Goal: Contribute content: Add original content to the website for others to see

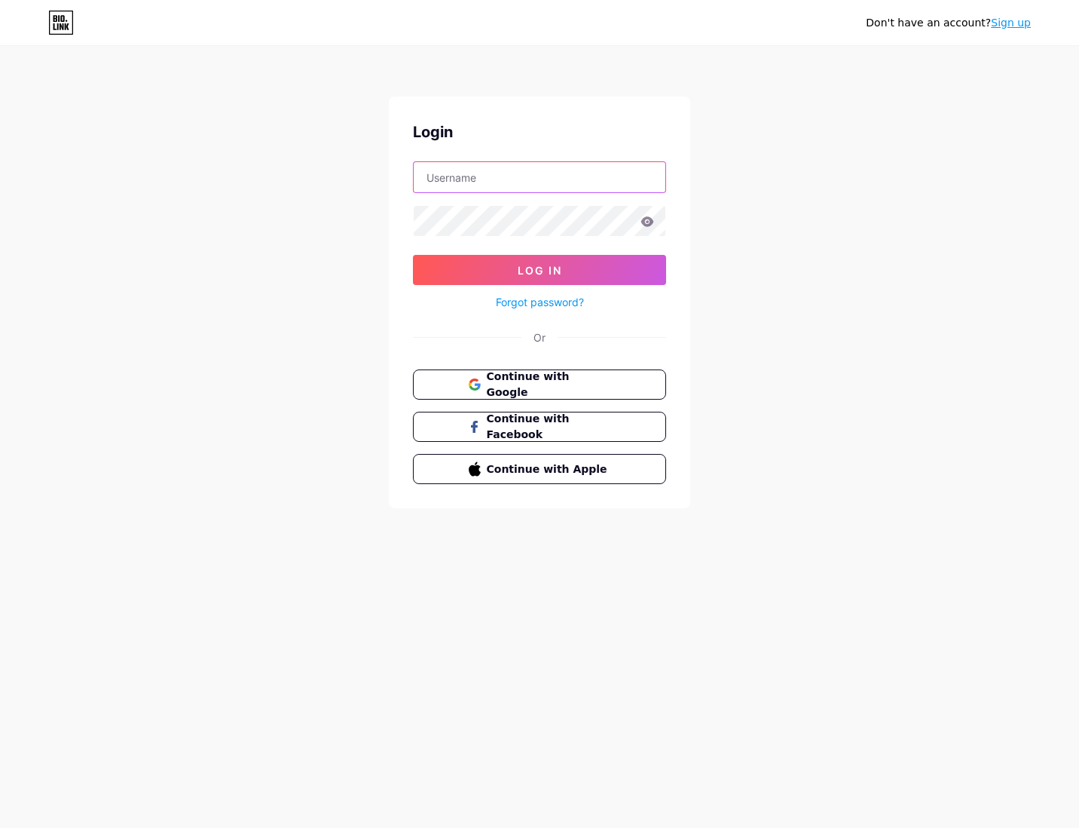
type input "chictalent"
click at [540, 270] on button "Log In" at bounding box center [539, 270] width 253 height 30
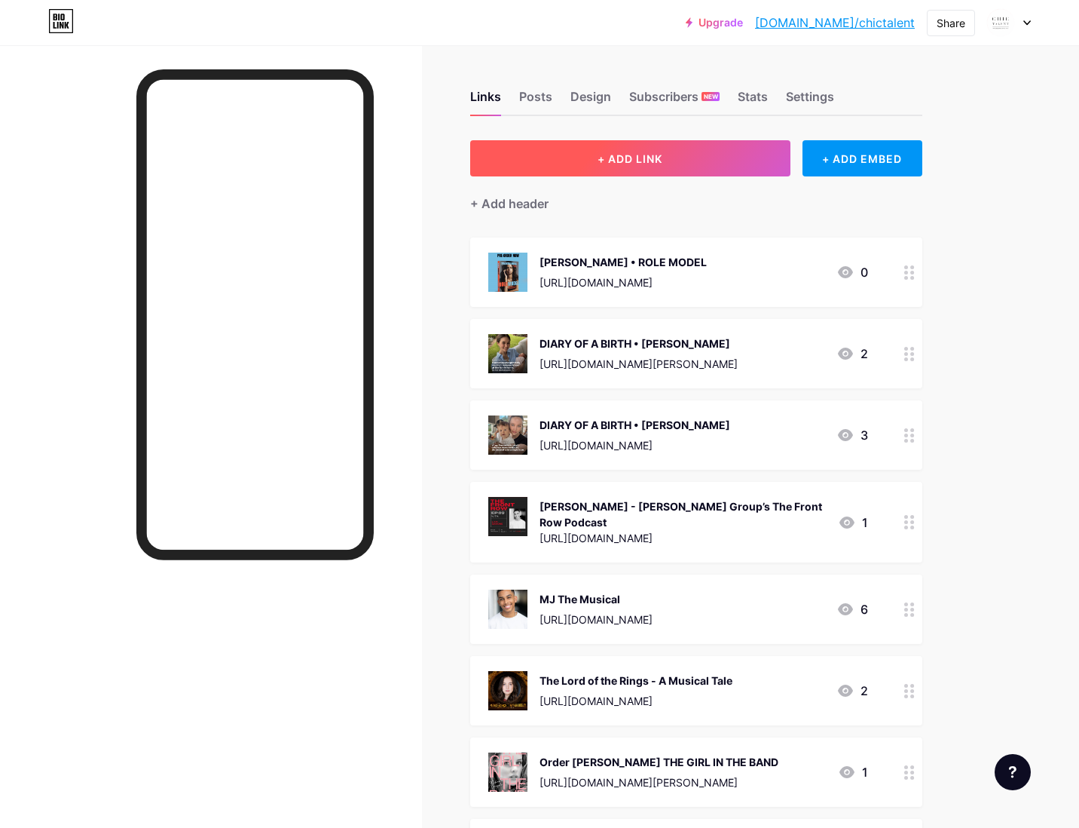
click at [652, 156] on span "+ ADD LINK" at bounding box center [630, 158] width 65 height 13
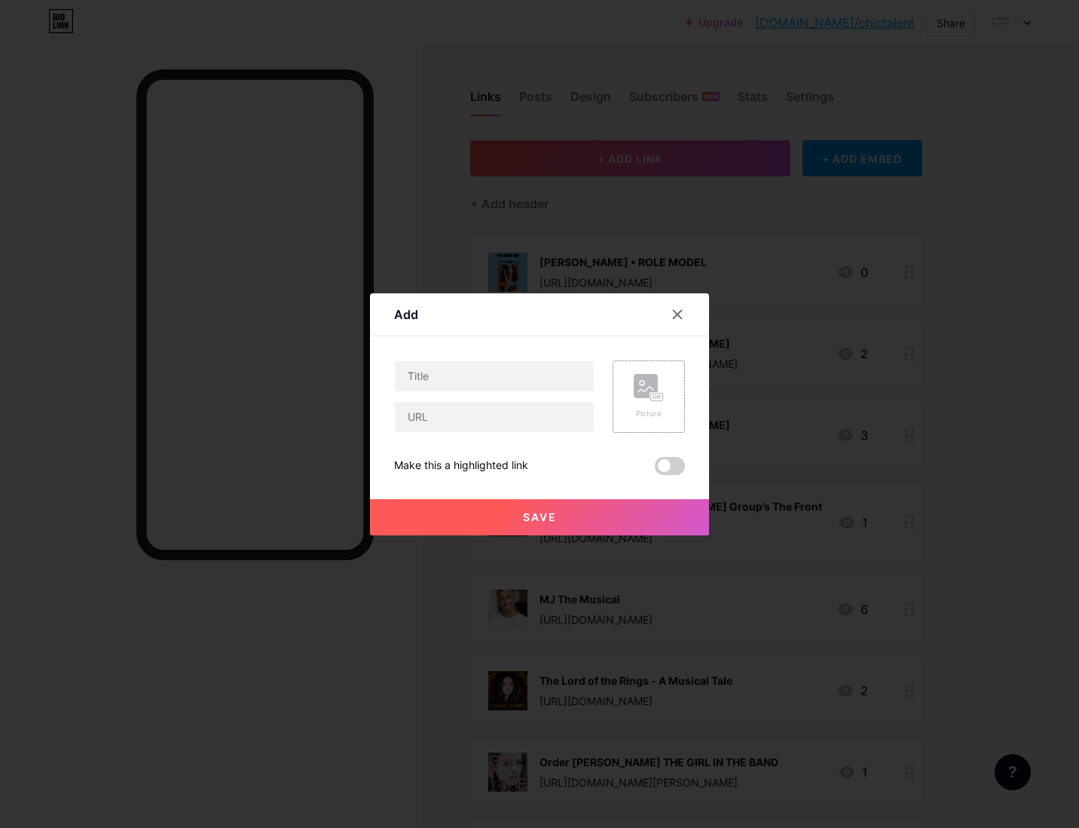
click at [650, 402] on div "Picture" at bounding box center [649, 396] width 30 height 45
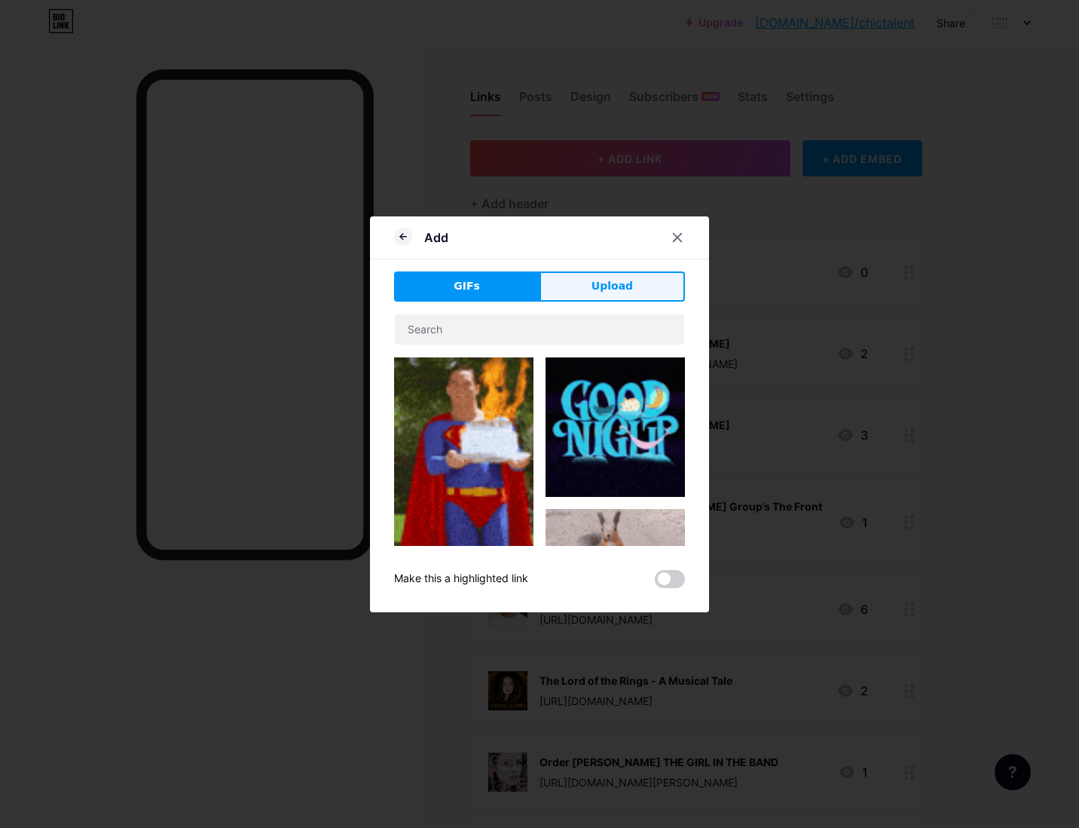
click at [624, 290] on span "Upload" at bounding box center [612, 286] width 41 height 16
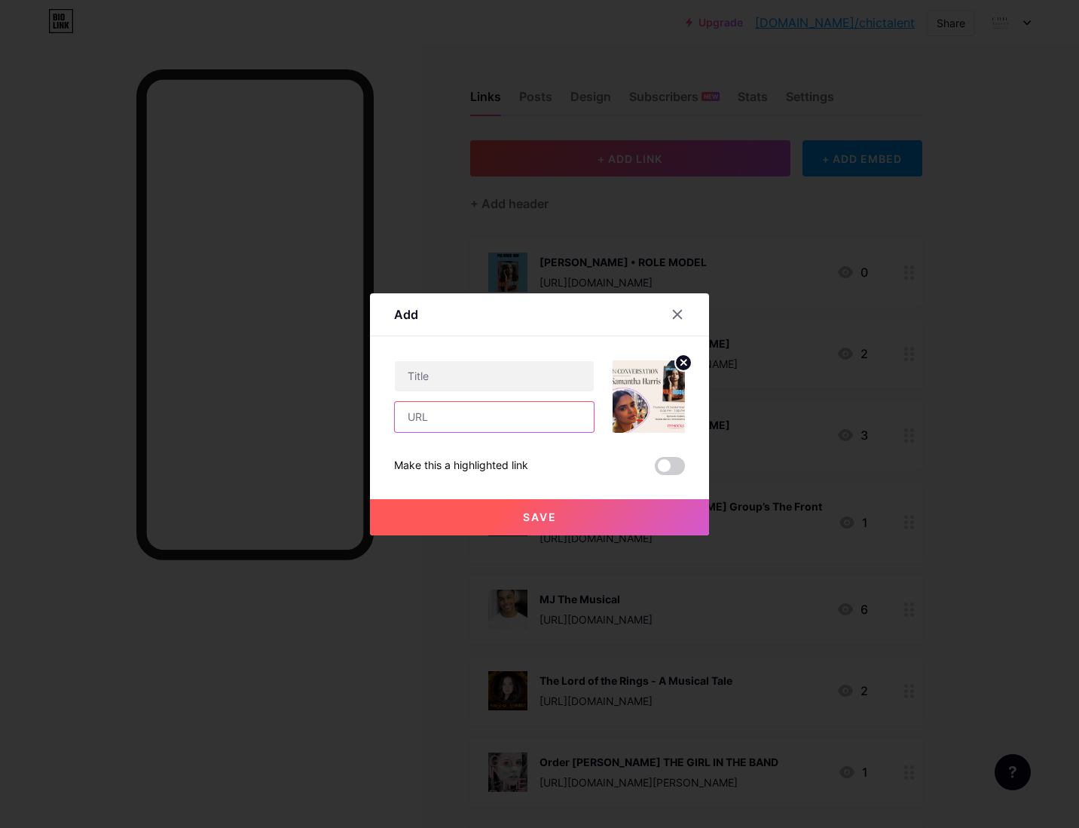
click at [448, 417] on input "text" at bounding box center [494, 417] width 199 height 30
paste input "[URL][DOMAIN_NAME]"
type input "[URL][DOMAIN_NAME]"
click at [449, 378] on input "text" at bounding box center [494, 376] width 199 height 30
type input "S"
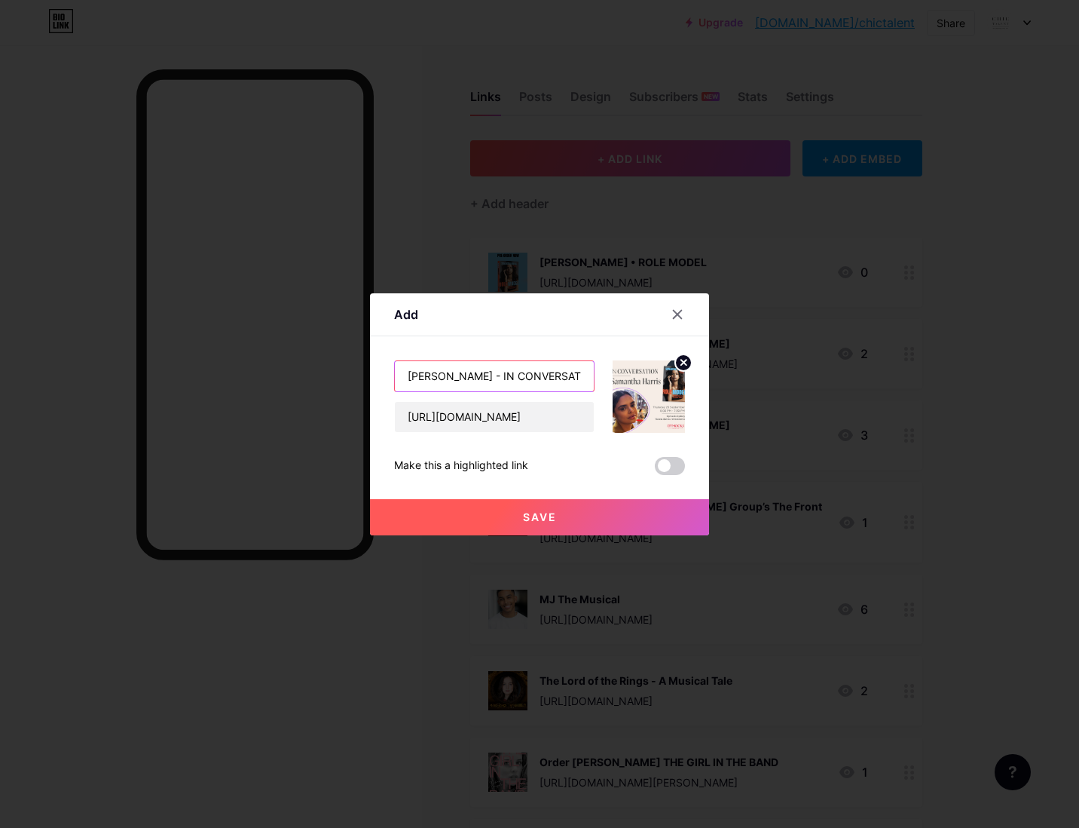
type input "[PERSON_NAME] - IN CONVERSATION @ DYMOCKS"
click at [674, 462] on span at bounding box center [670, 466] width 30 height 18
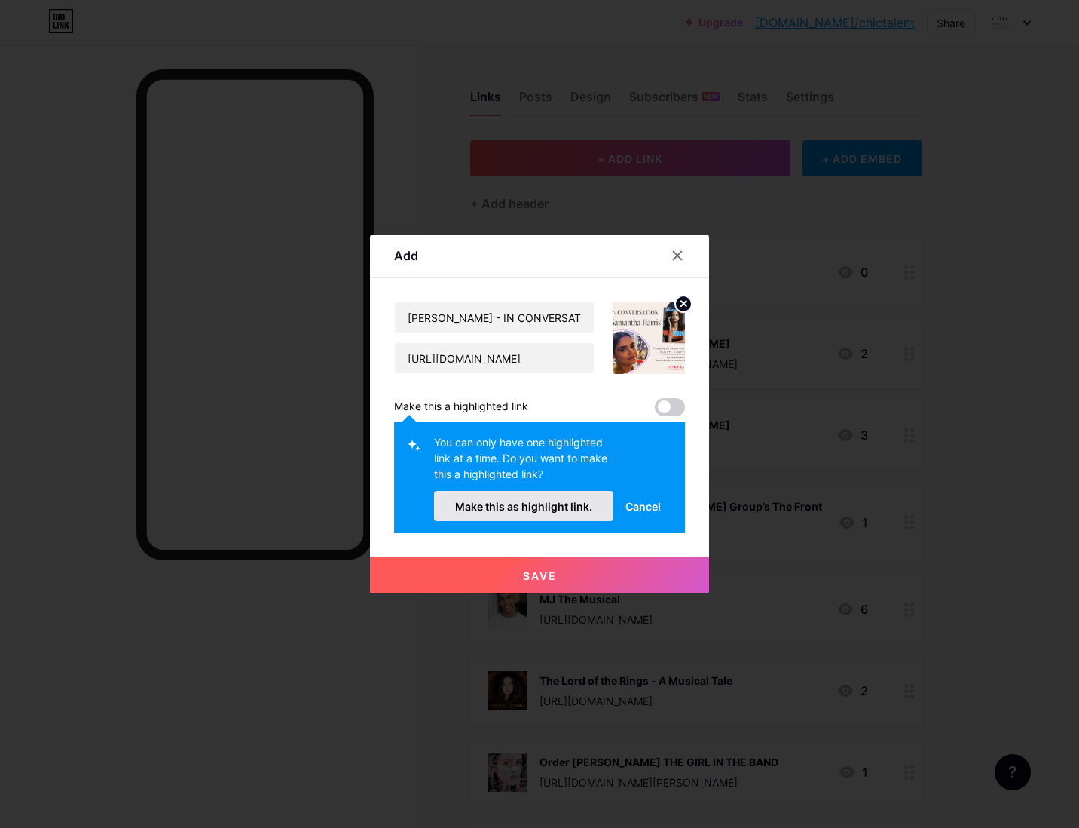
click at [564, 510] on span "Make this as highlight link." at bounding box center [523, 506] width 137 height 13
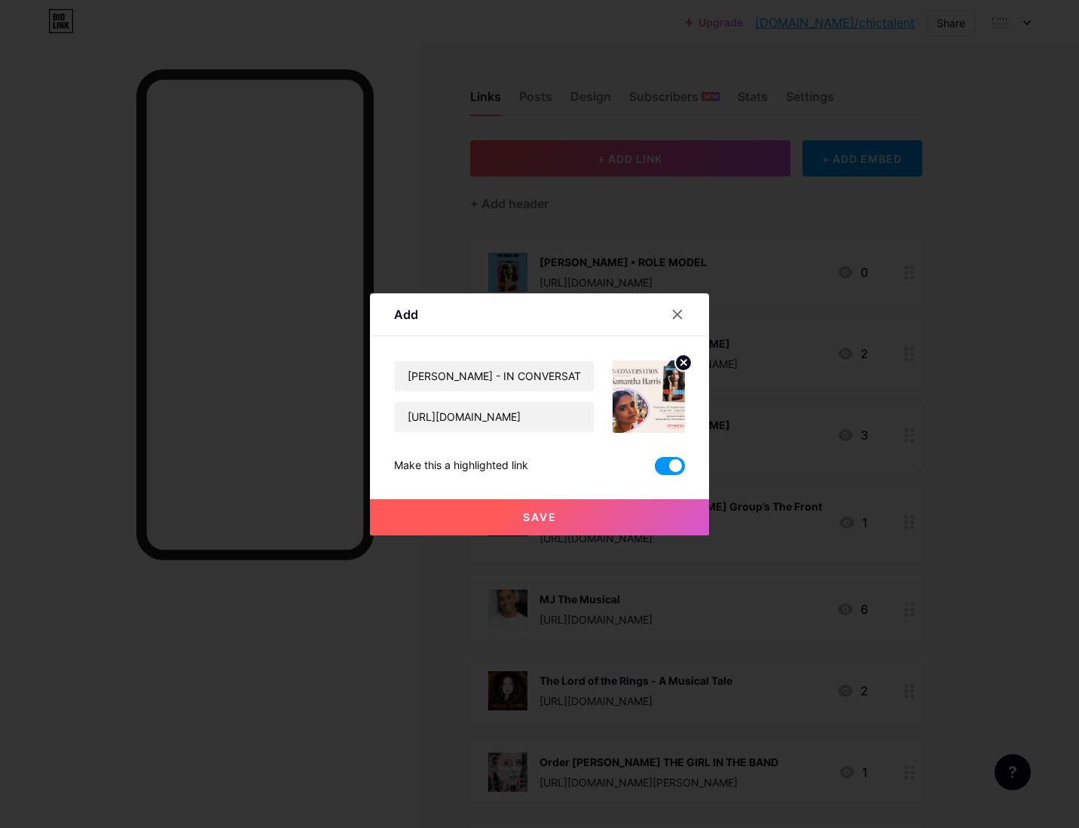
click at [659, 462] on span at bounding box center [670, 466] width 30 height 18
click at [655, 470] on input "checkbox" at bounding box center [655, 470] width 0 height 0
click at [537, 513] on span "Save" at bounding box center [540, 516] width 34 height 13
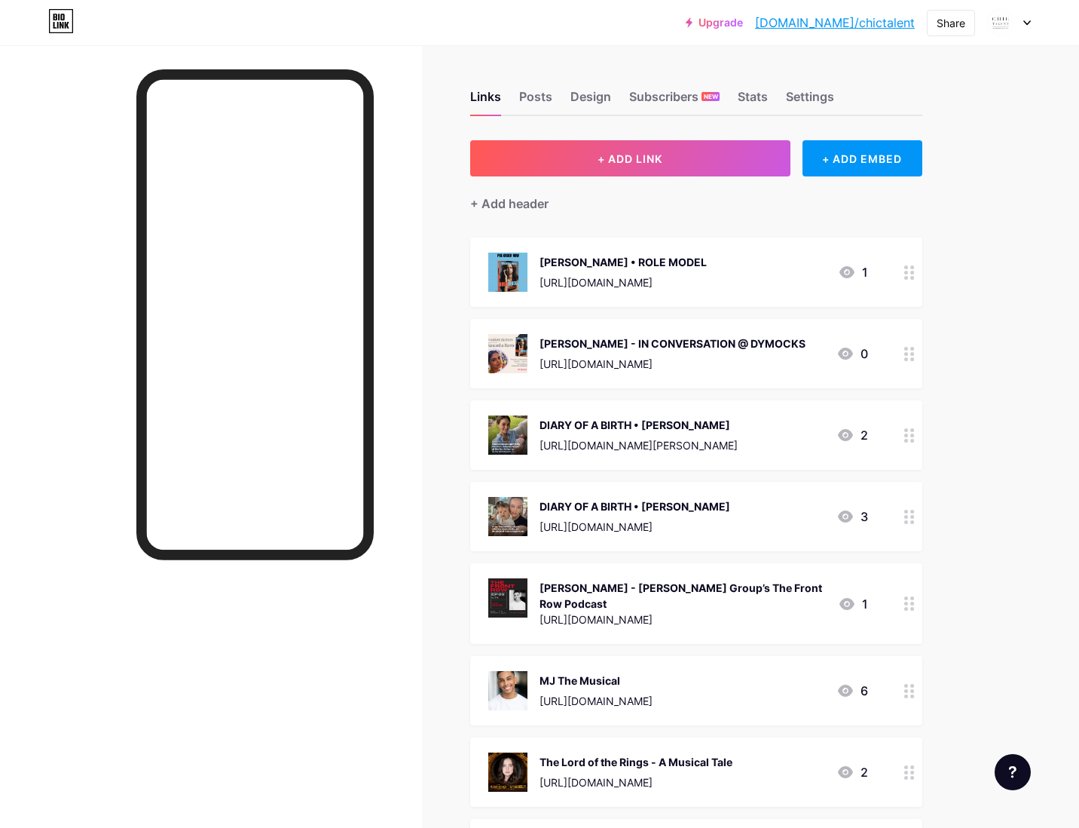
click at [1027, 18] on div at bounding box center [1009, 22] width 44 height 27
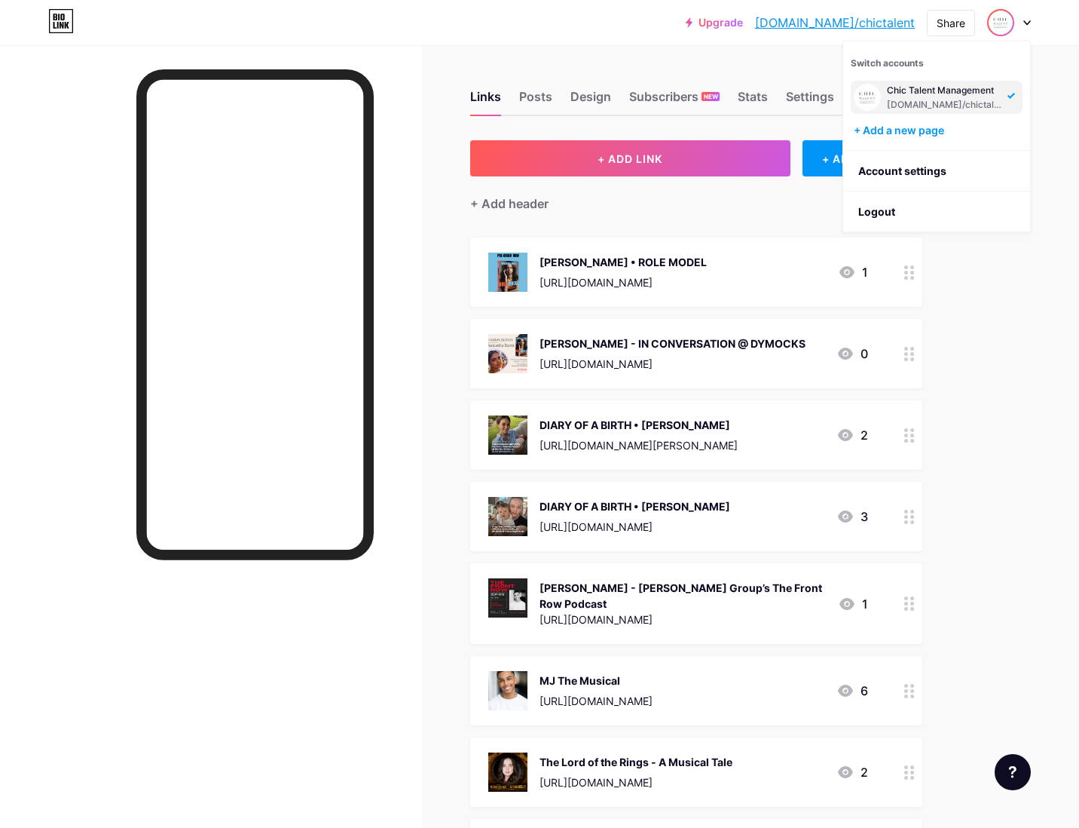
click at [1057, 18] on div "Upgrade [DOMAIN_NAME]/chicta... [DOMAIN_NAME]/chictalent Share Switch accounts …" at bounding box center [539, 22] width 1079 height 27
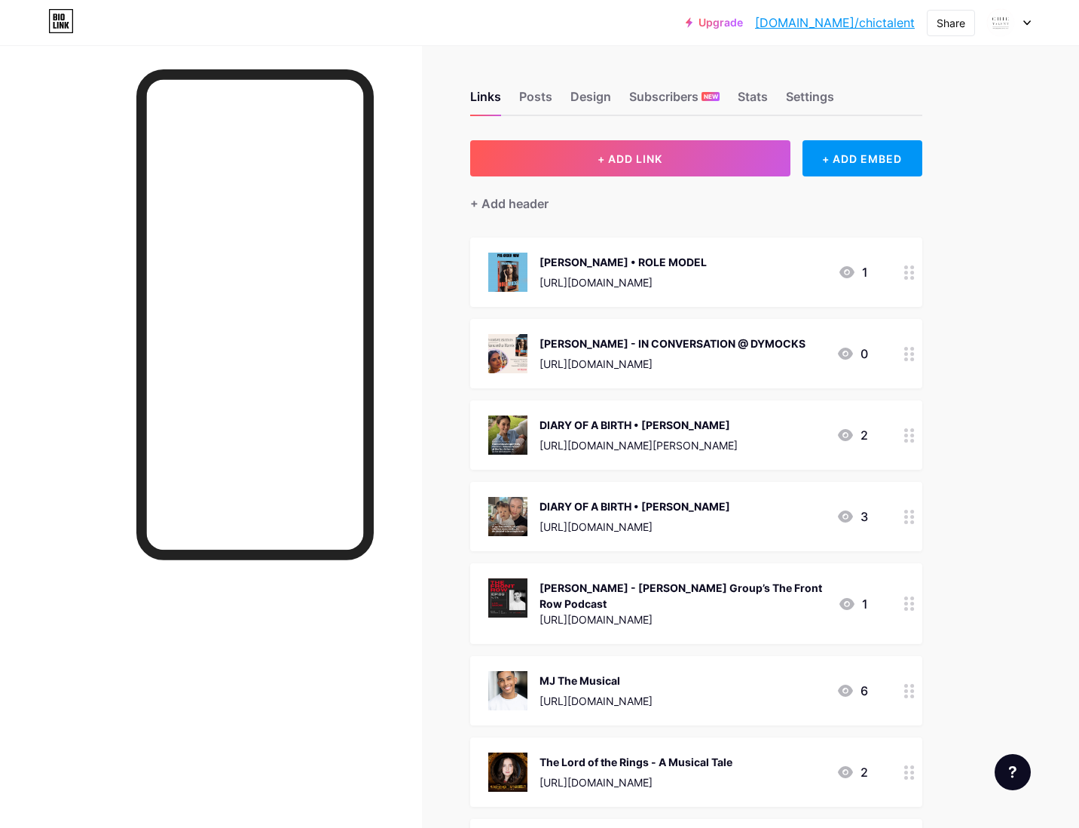
scroll to position [1, 0]
